Goal: Task Accomplishment & Management: Use online tool/utility

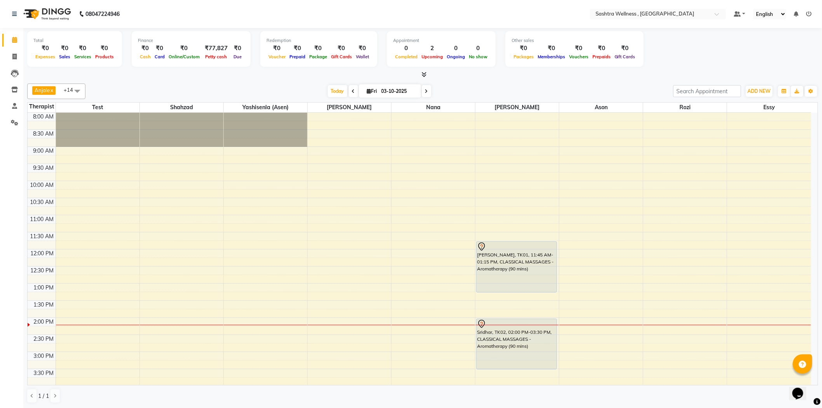
click at [399, 91] on input "03-10-2025" at bounding box center [398, 91] width 39 height 12
select select "10"
select select "2025"
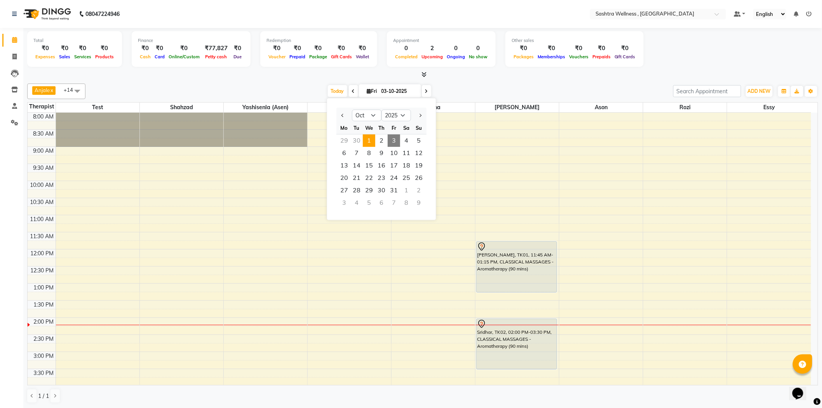
click at [373, 138] on span "1" at bounding box center [369, 140] width 12 height 12
type input "01-10-2025"
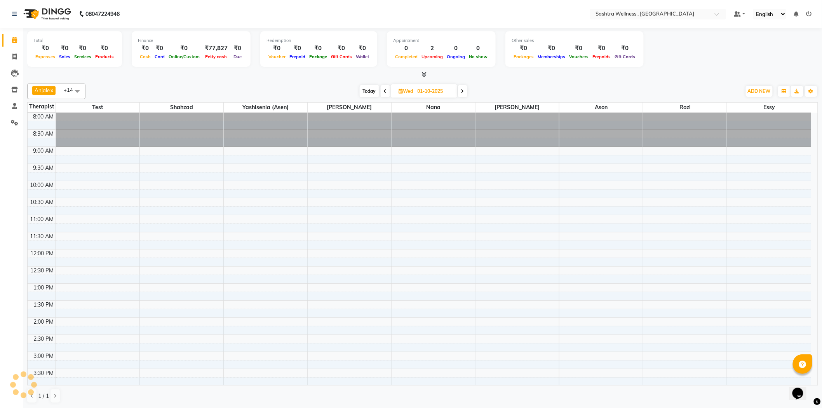
scroll to position [206, 0]
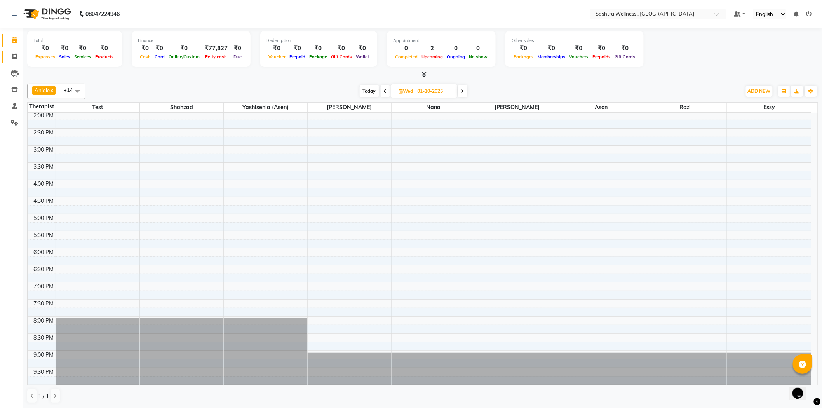
click at [15, 51] on link "Invoice" at bounding box center [11, 57] width 19 height 13
select select "service"
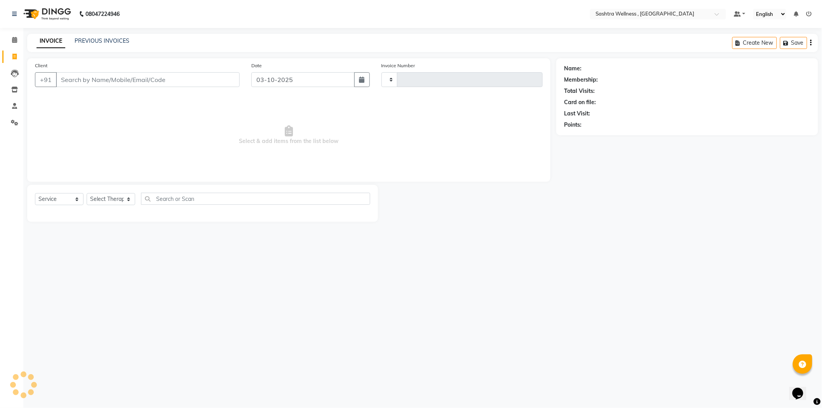
type input "0363"
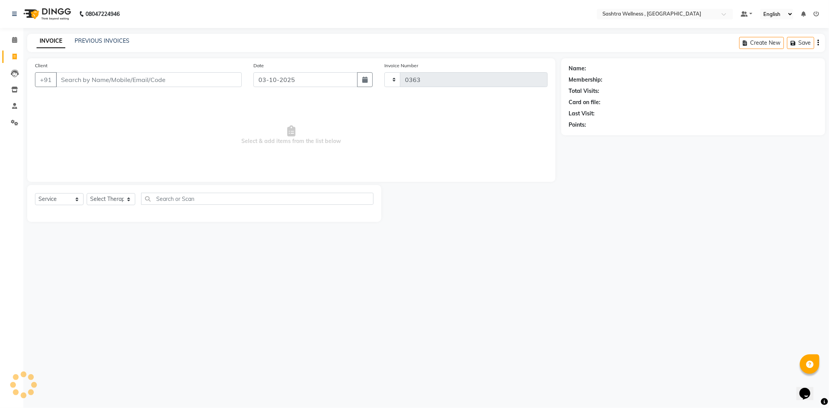
select select "6668"
drag, startPoint x: 359, startPoint y: 79, endPoint x: 355, endPoint y: 82, distance: 4.9
click at [359, 79] on button "button" at bounding box center [365, 79] width 16 height 15
select select "10"
select select "2025"
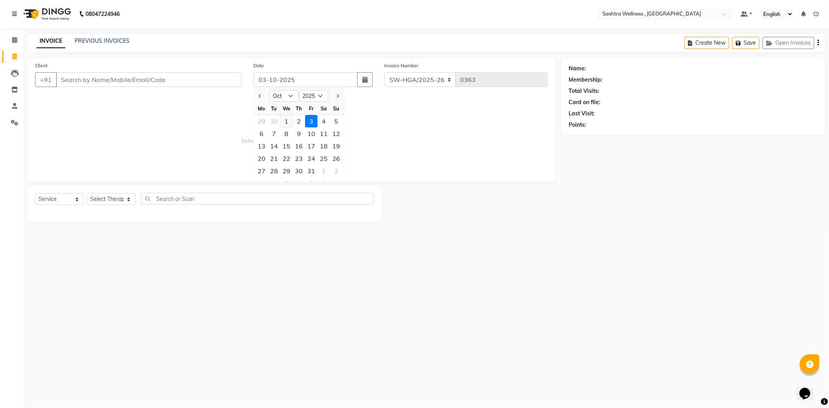
click at [287, 122] on div "1" at bounding box center [286, 121] width 12 height 12
type input "01-10-2025"
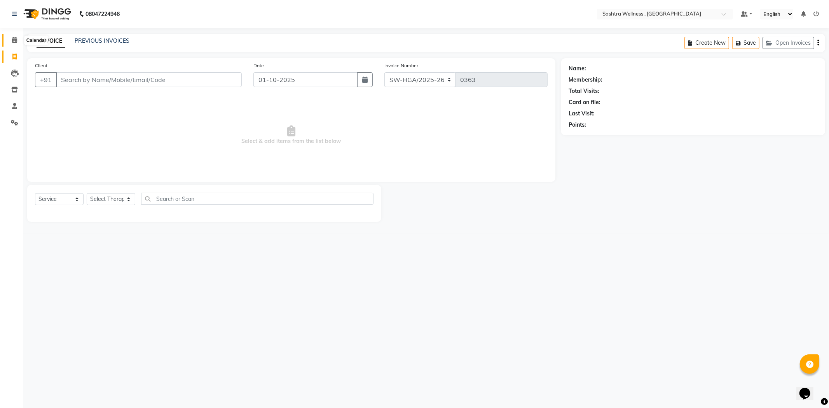
click at [16, 41] on icon at bounding box center [14, 40] width 5 height 6
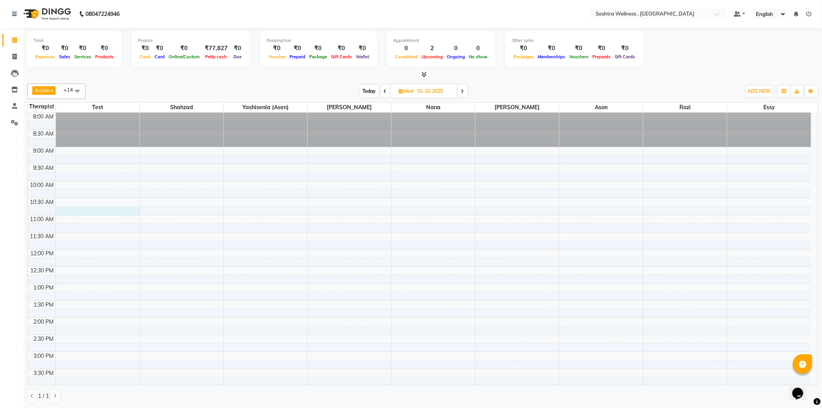
click at [118, 213] on div "8:00 AM 8:30 AM 9:00 AM 9:30 AM 10:00 AM 10:30 AM 11:00 AM 11:30 AM 12:00 PM 12…" at bounding box center [420, 386] width 784 height 547
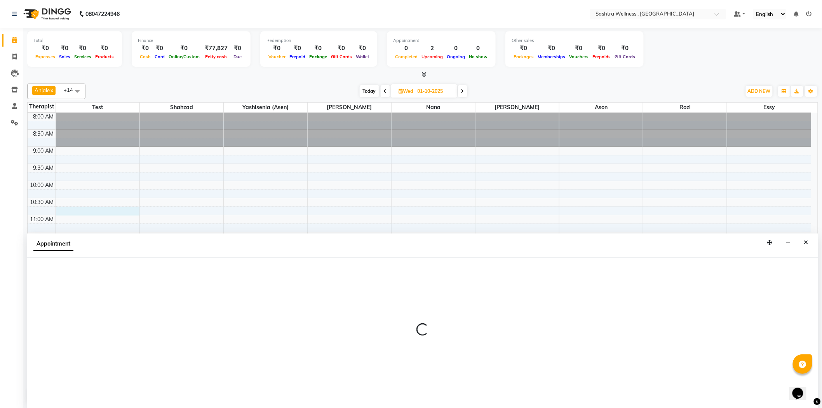
scroll to position [0, 0]
select select "49963"
select select "645"
select select "tentative"
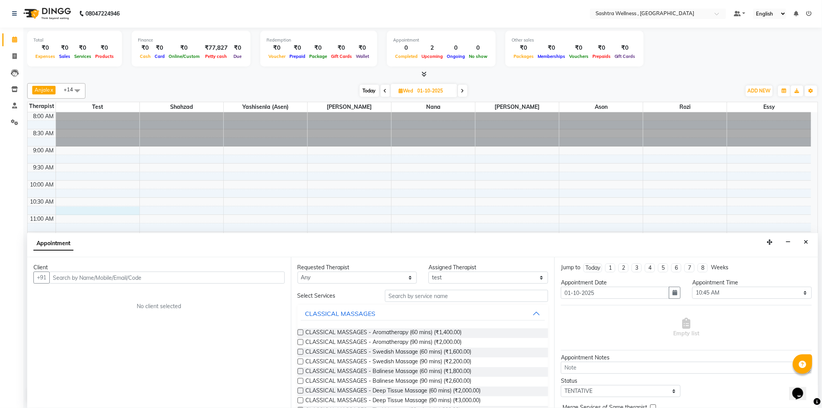
click at [226, 280] on input "text" at bounding box center [166, 278] width 235 height 12
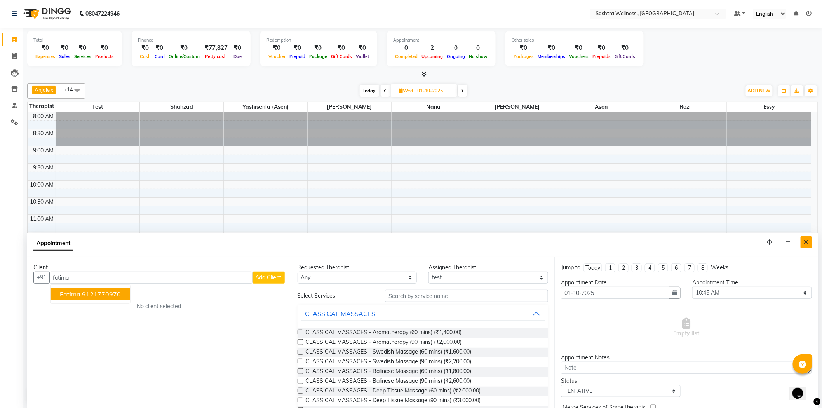
type input "fatima"
click at [806, 240] on icon "Close" at bounding box center [806, 241] width 4 height 5
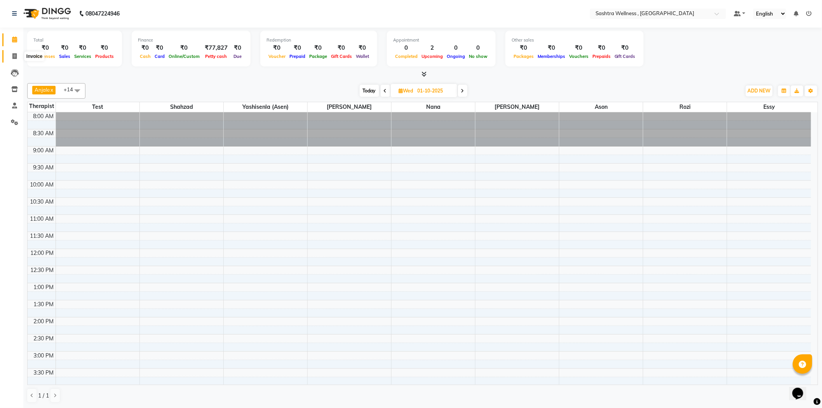
drag, startPoint x: 11, startPoint y: 54, endPoint x: 16, endPoint y: 52, distance: 5.4
click at [11, 54] on span at bounding box center [15, 56] width 14 height 9
select select "service"
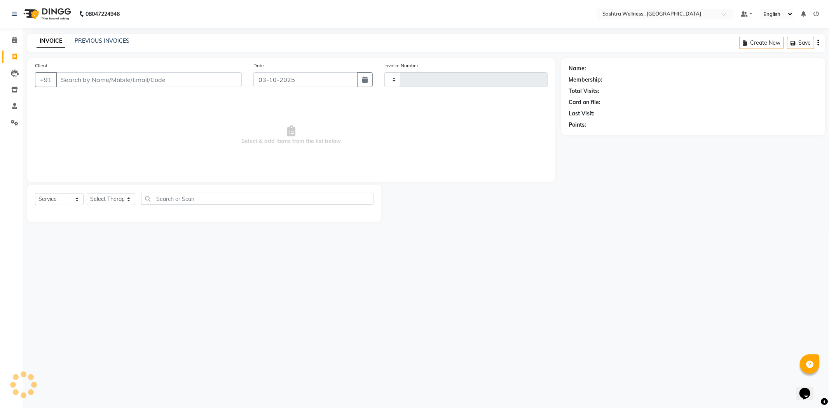
type input "0363"
select select "6668"
click at [134, 78] on input "Client" at bounding box center [149, 79] width 186 height 15
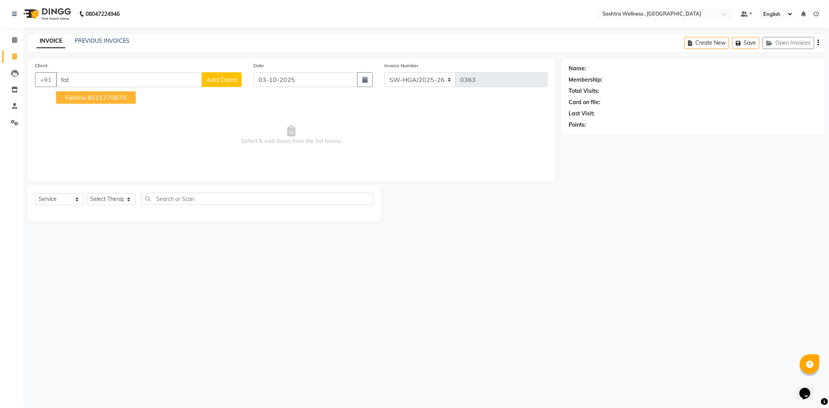
click at [119, 94] on ngb-highlight "9121770970" at bounding box center [106, 98] width 39 height 8
type input "9121770970"
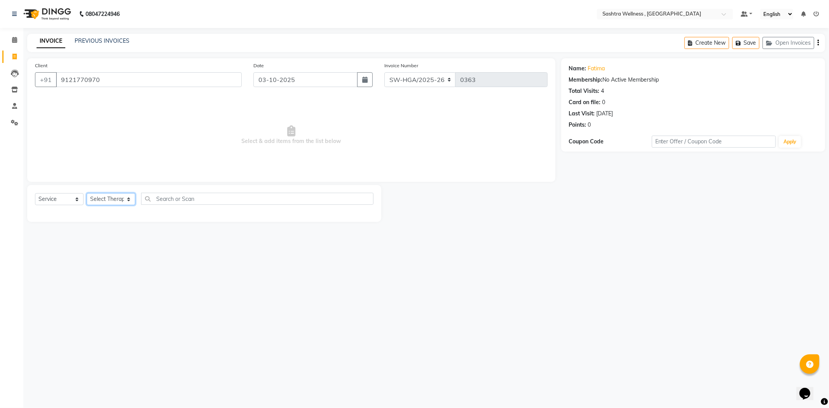
click at [110, 196] on select "Select Therapist [PERSON_NAME] [PERSON_NAME] Nana [PERSON_NAME] test [PERSON_NA…" at bounding box center [111, 199] width 49 height 12
select select "68469"
click at [87, 193] on select "Select Therapist [PERSON_NAME] [PERSON_NAME] Nana [PERSON_NAME] test [PERSON_NA…" at bounding box center [111, 199] width 49 height 12
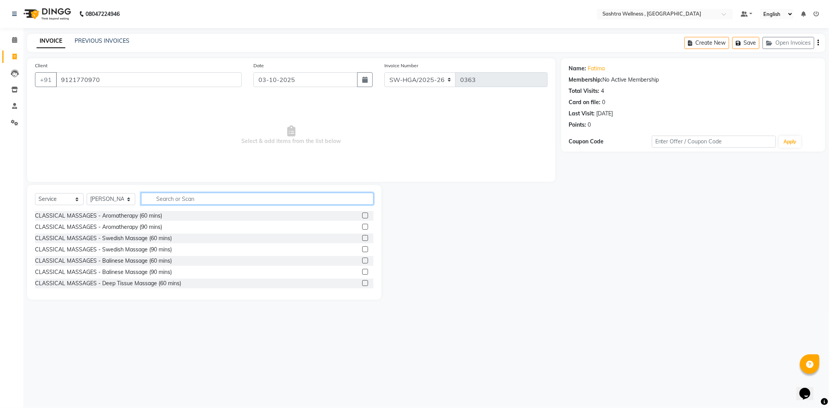
click at [167, 200] on input "text" at bounding box center [257, 199] width 232 height 12
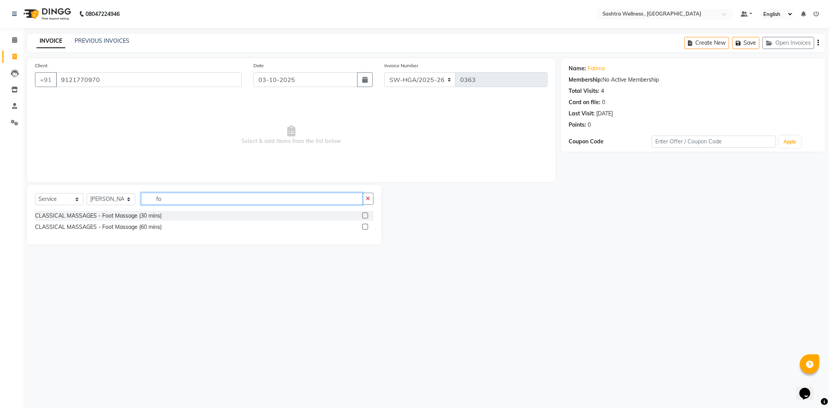
type input "f"
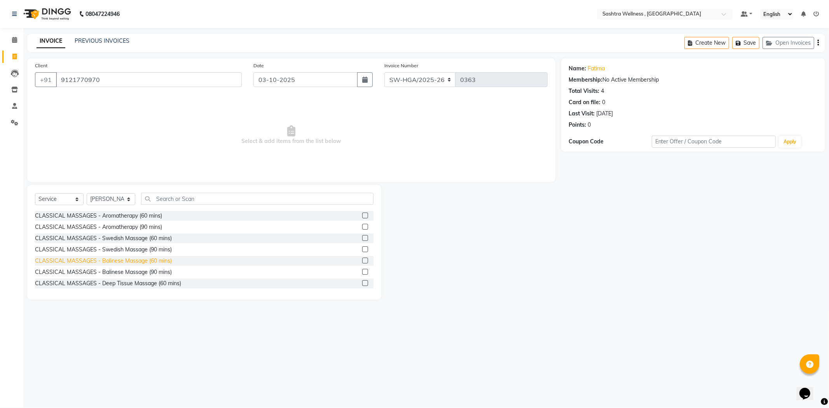
click at [153, 262] on div "CLASSICAL MASSAGES - Balinese Massage (60 mins)" at bounding box center [103, 261] width 137 height 8
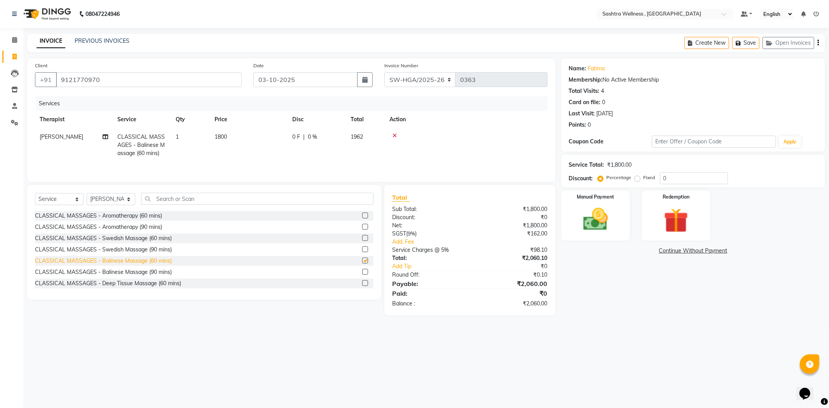
checkbox input "false"
click at [395, 136] on icon at bounding box center [394, 135] width 4 height 5
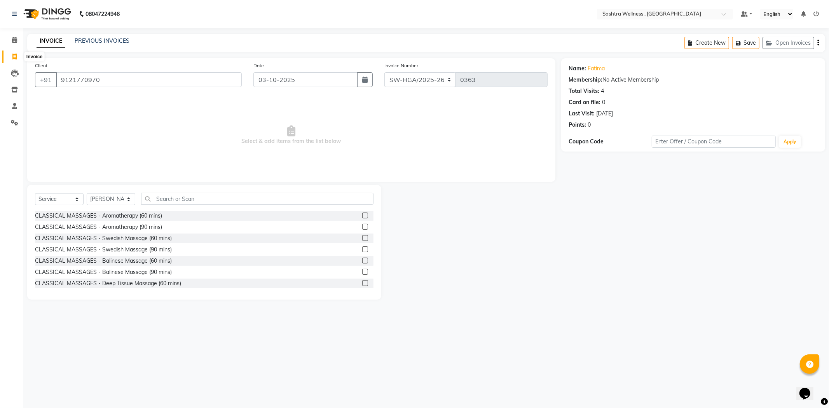
click at [12, 53] on span at bounding box center [15, 56] width 14 height 9
select select "service"
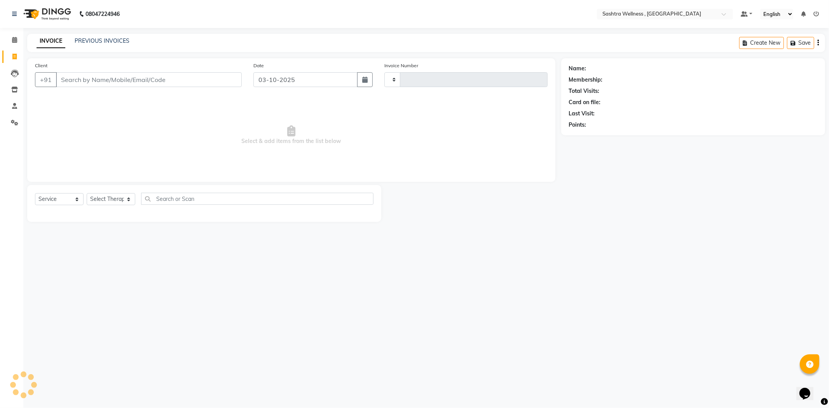
type input "0363"
select select "6668"
